Goal: Information Seeking & Learning: Learn about a topic

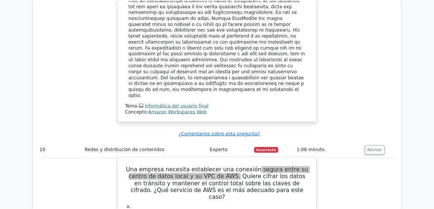
scroll to position [3776, 0]
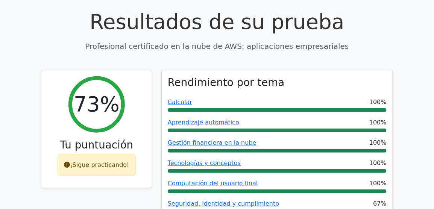
scroll to position [40, 0]
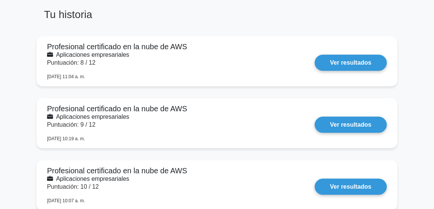
scroll to position [392, 0]
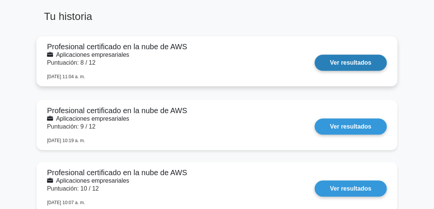
click at [344, 62] on link "Ver resultados" at bounding box center [351, 63] width 72 height 16
click at [341, 71] on link "Ver resultados" at bounding box center [351, 63] width 72 height 16
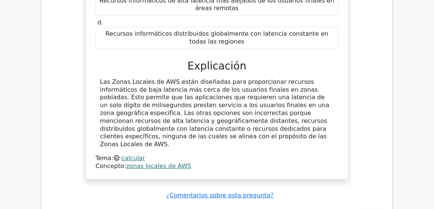
scroll to position [587, 0]
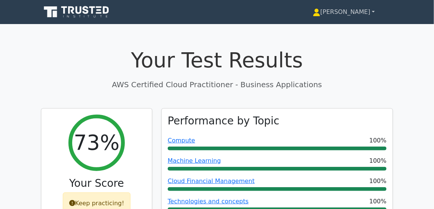
click at [339, 14] on link "Shuber Fabricio" at bounding box center [344, 12] width 98 height 15
click at [316, 30] on link "Profile" at bounding box center [325, 30] width 59 height 12
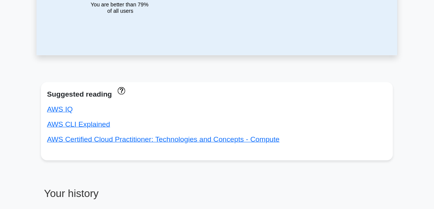
scroll to position [211, 0]
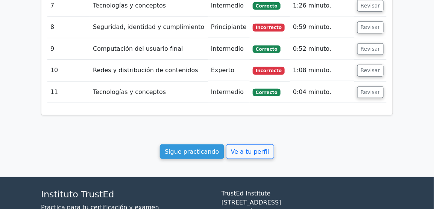
scroll to position [888, 0]
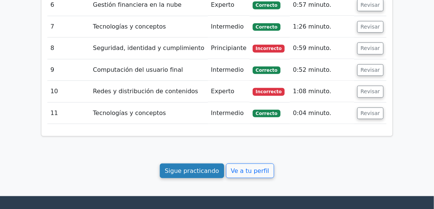
click at [195, 168] on font "Sigue practicando" at bounding box center [192, 171] width 55 height 7
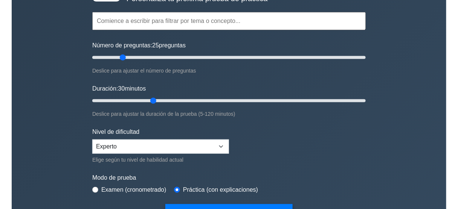
scroll to position [60, 0]
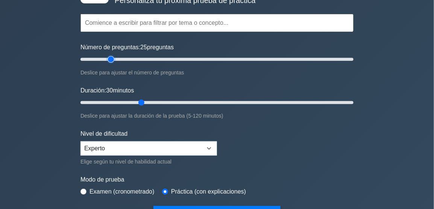
click at [111, 58] on input "Número de preguntas: 25 preguntas" at bounding box center [217, 59] width 273 height 9
drag, startPoint x: 142, startPoint y: 101, endPoint x: 114, endPoint y: 100, distance: 27.9
type input "20"
click at [114, 100] on input "Duración: 20 minutos" at bounding box center [217, 102] width 273 height 9
